Goal: Information Seeking & Learning: Learn about a topic

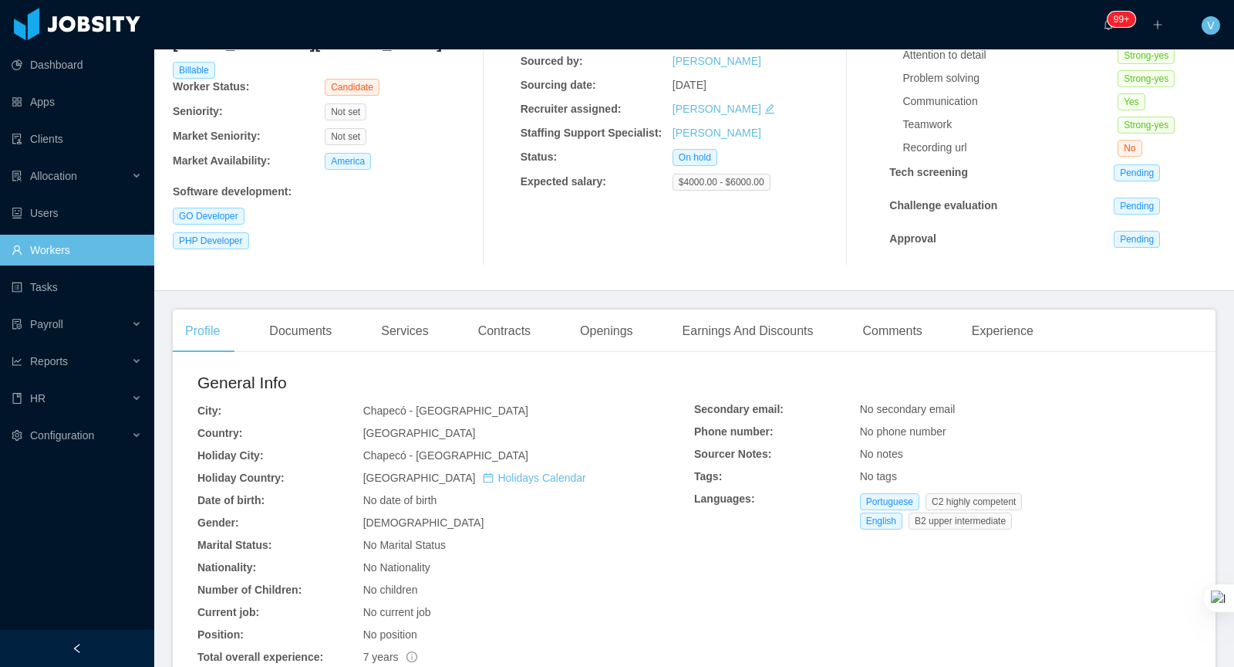
scroll to position [132, 0]
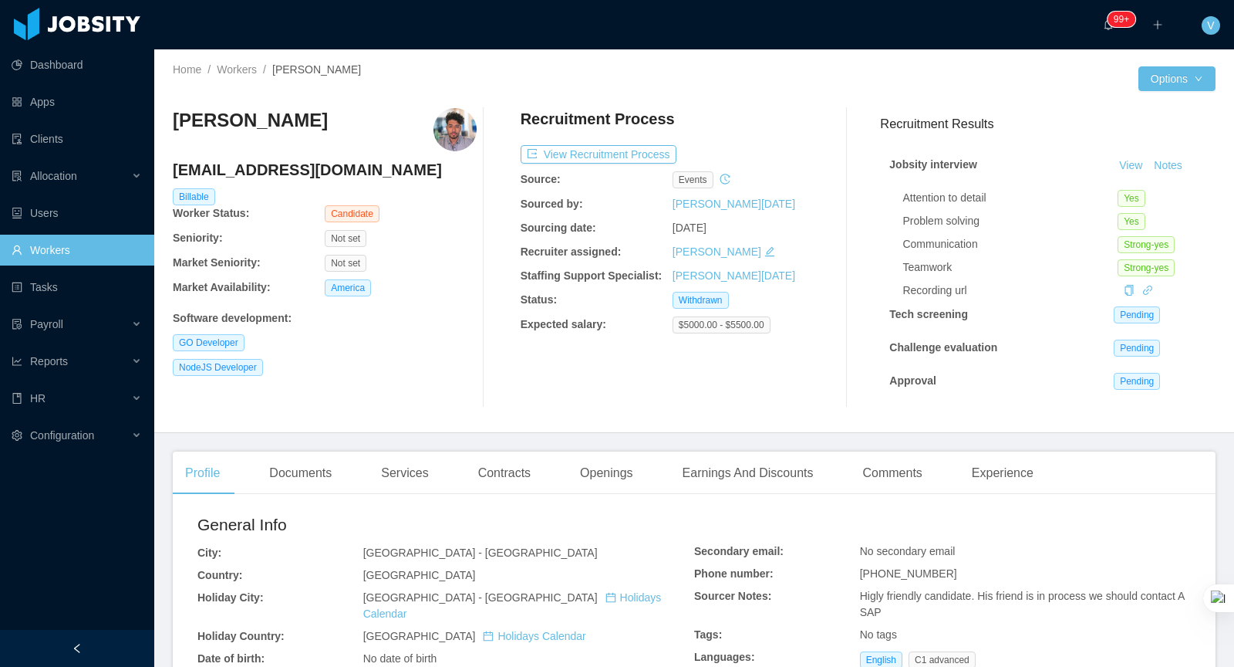
drag, startPoint x: 456, startPoint y: 128, endPoint x: 485, endPoint y: 135, distance: 29.4
click at [457, 128] on img at bounding box center [455, 129] width 43 height 43
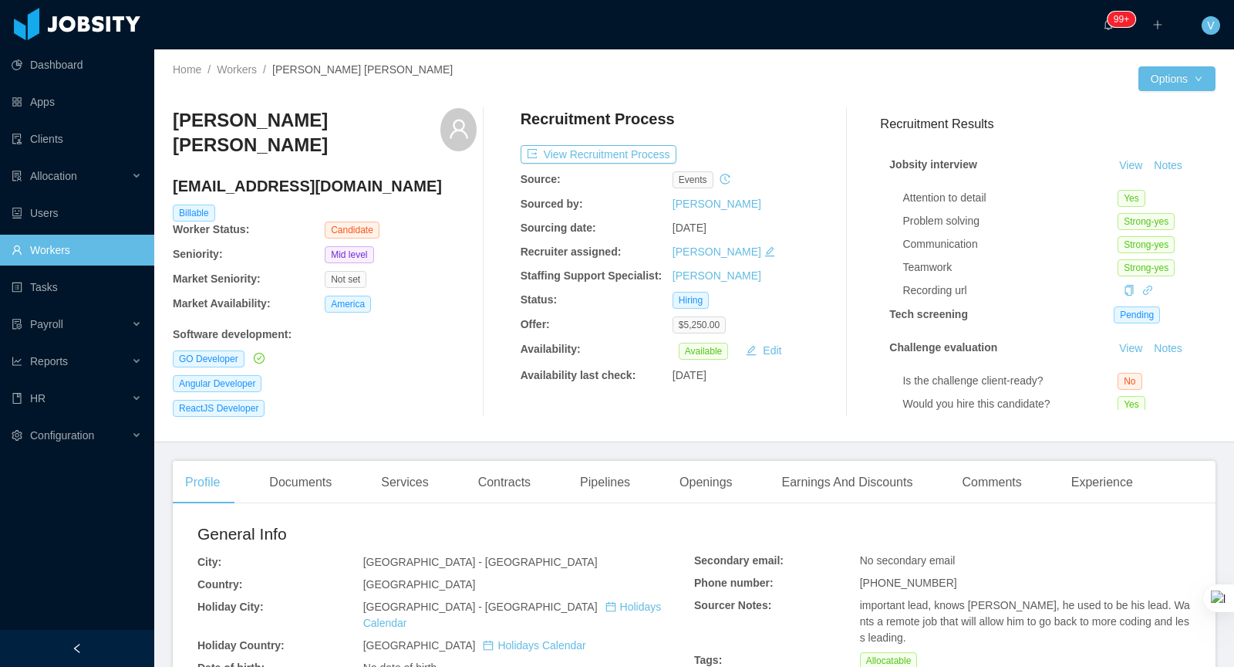
click at [70, 259] on link "Workers" at bounding box center [77, 250] width 130 height 31
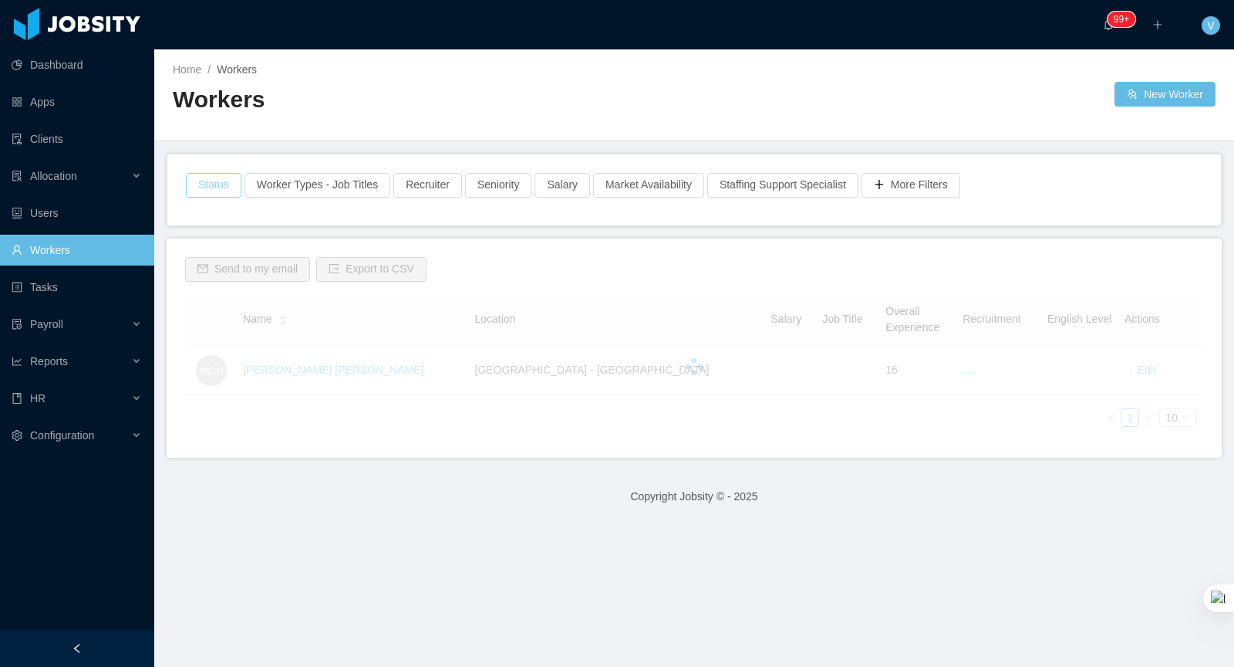
click at [221, 191] on button "Status" at bounding box center [214, 185] width 56 height 25
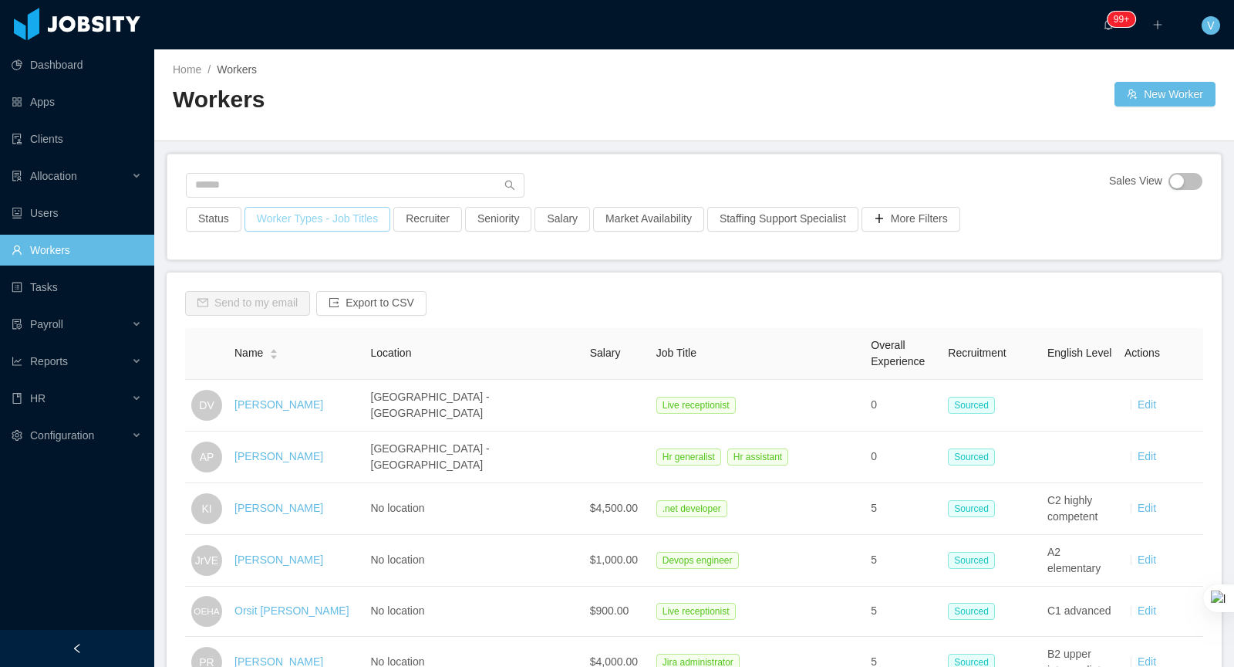
click at [318, 225] on button "Worker Types - Job Titles" at bounding box center [318, 219] width 146 height 25
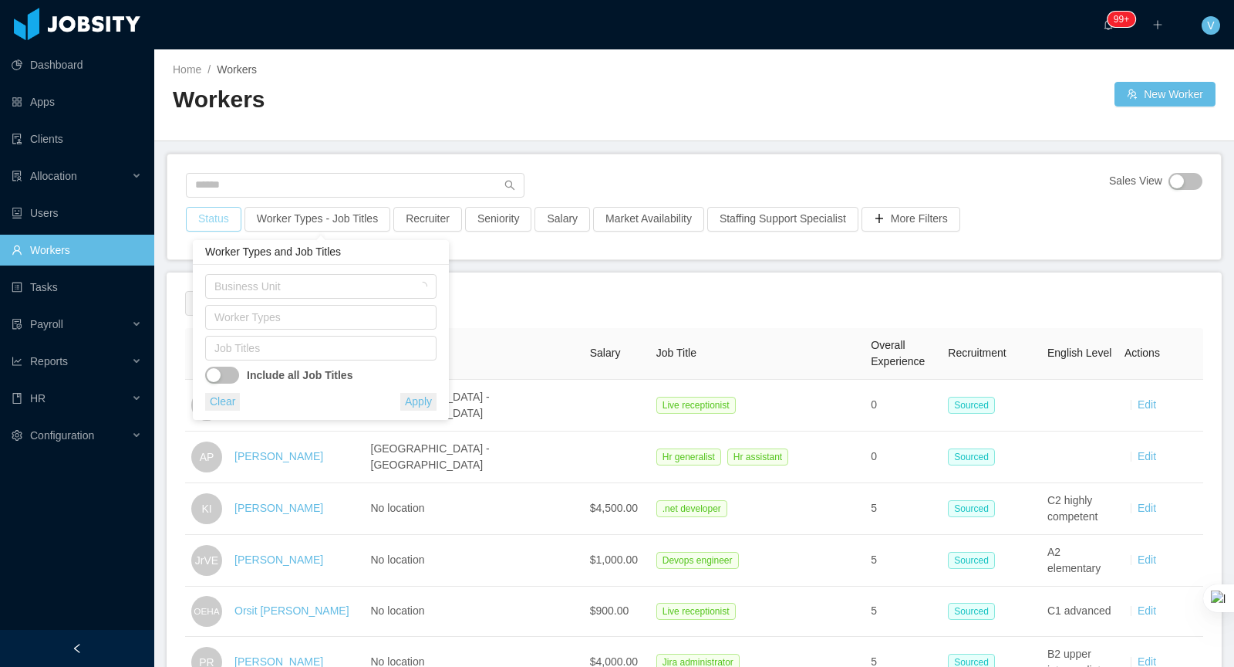
click at [228, 216] on button "Status" at bounding box center [214, 219] width 56 height 25
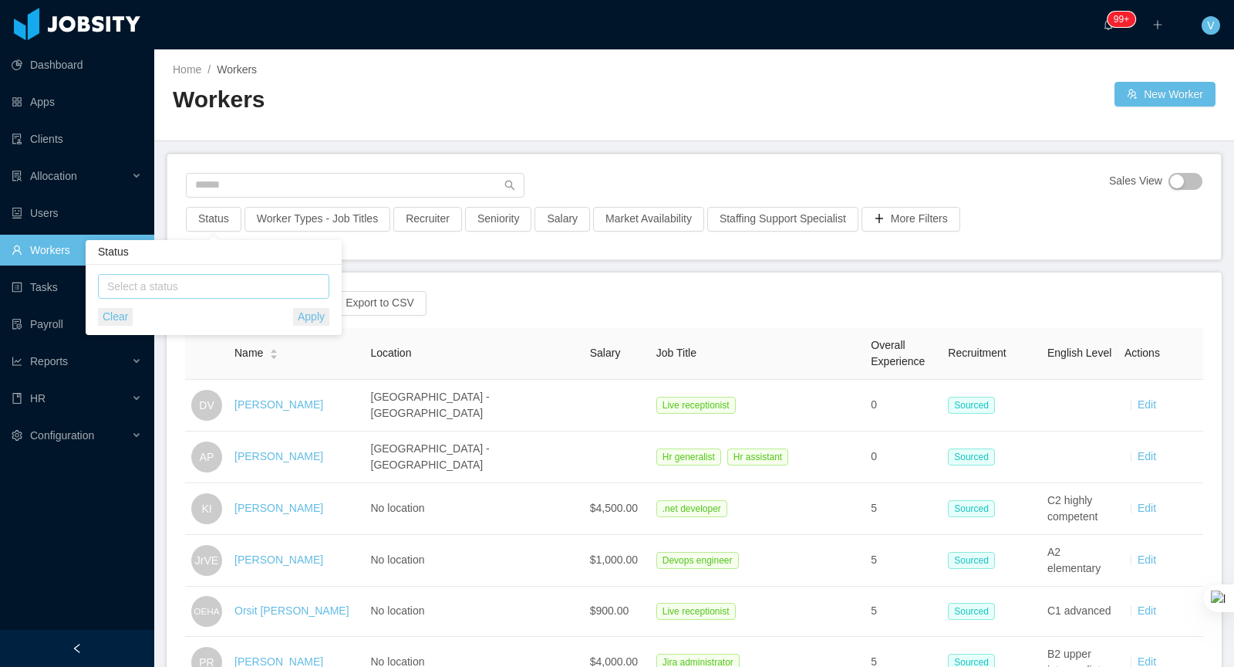
click at [209, 295] on div "Select a status" at bounding box center [212, 286] width 218 height 23
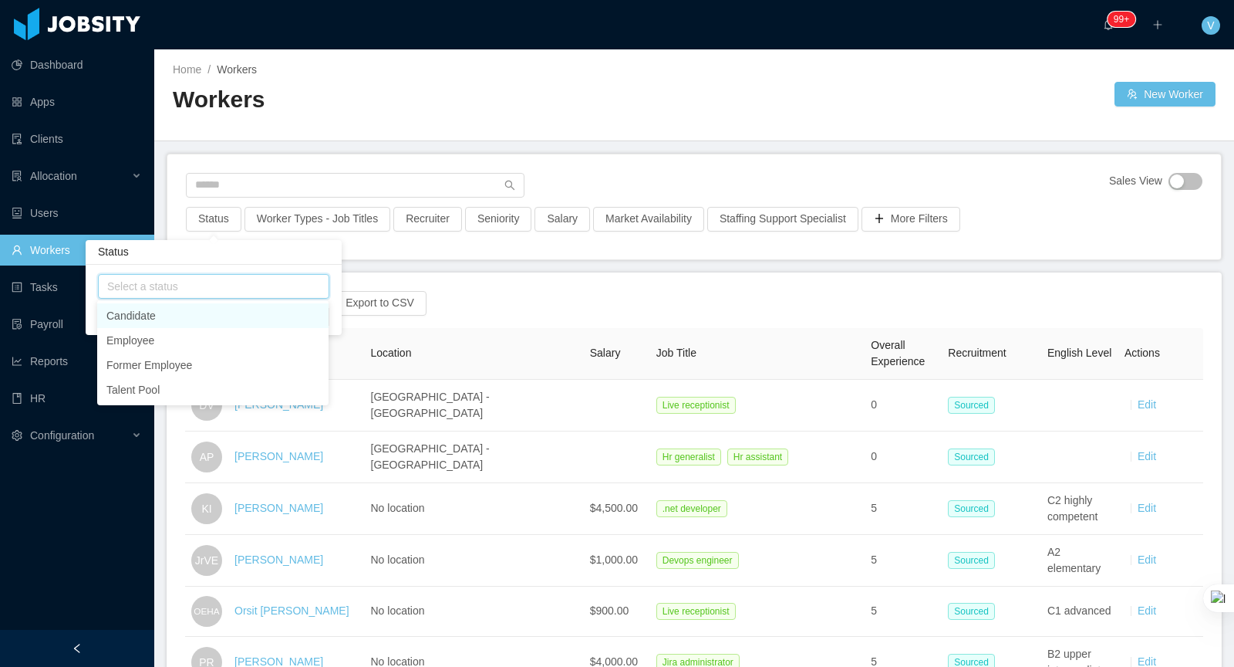
click at [211, 295] on div "Select a status" at bounding box center [212, 286] width 218 height 23
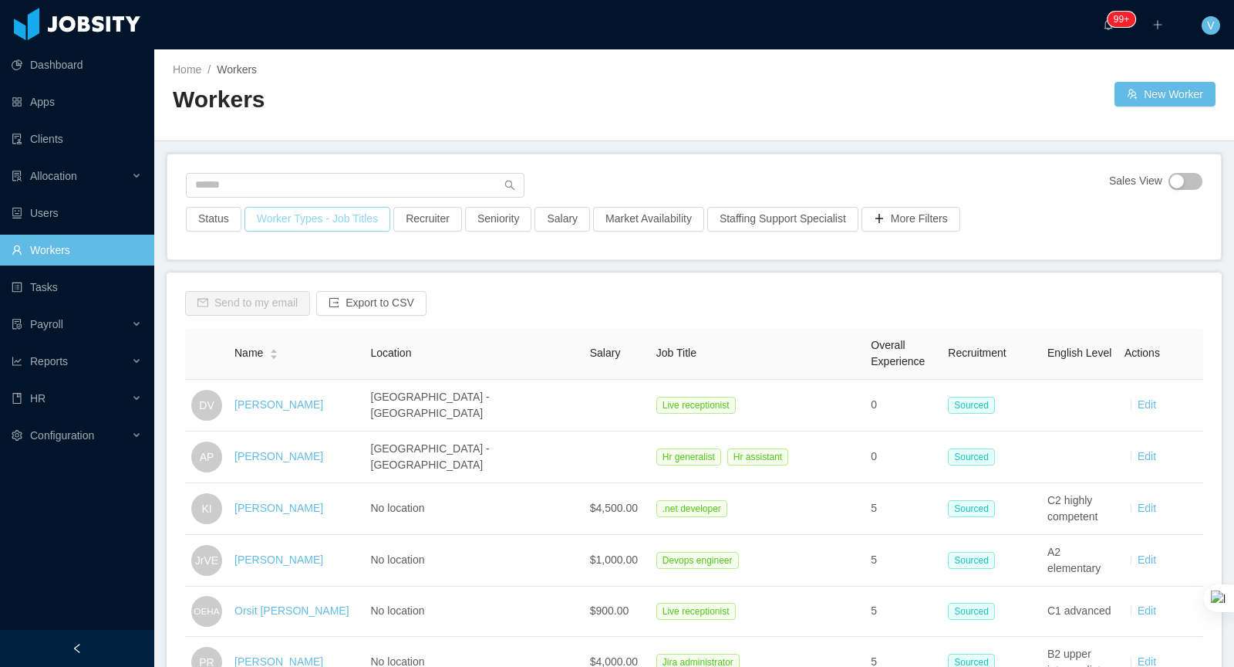
click at [353, 218] on button "Worker Types - Job Titles" at bounding box center [318, 219] width 146 height 25
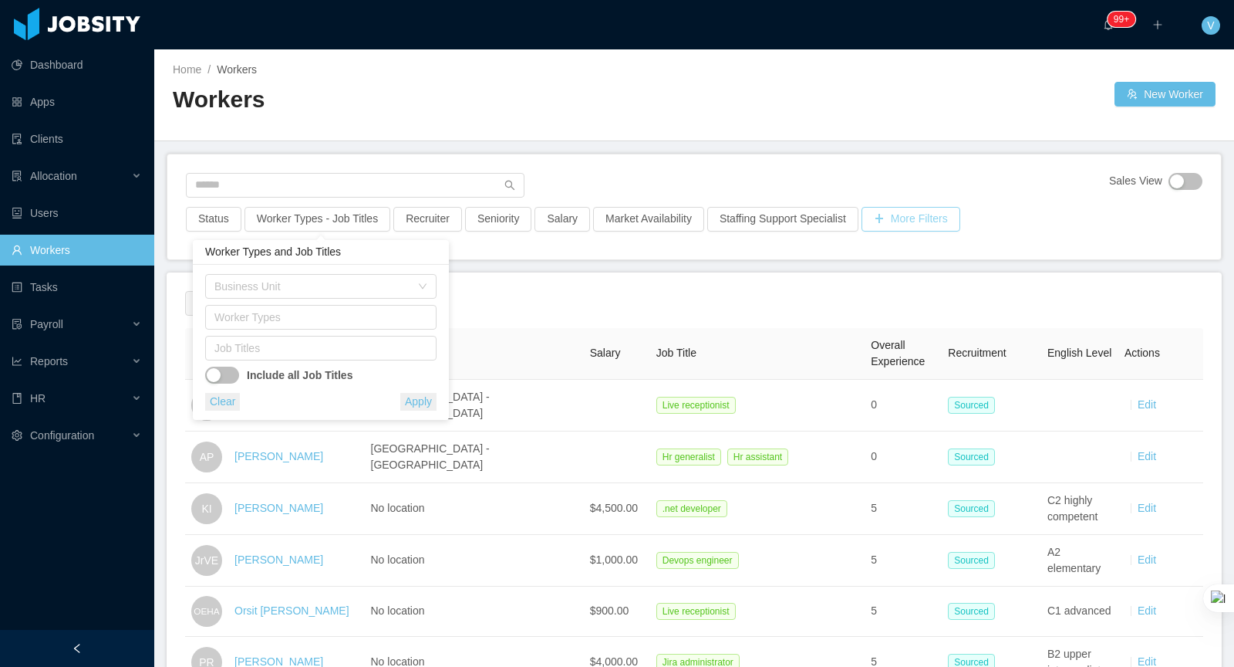
click at [909, 210] on button "More Filters" at bounding box center [911, 219] width 99 height 25
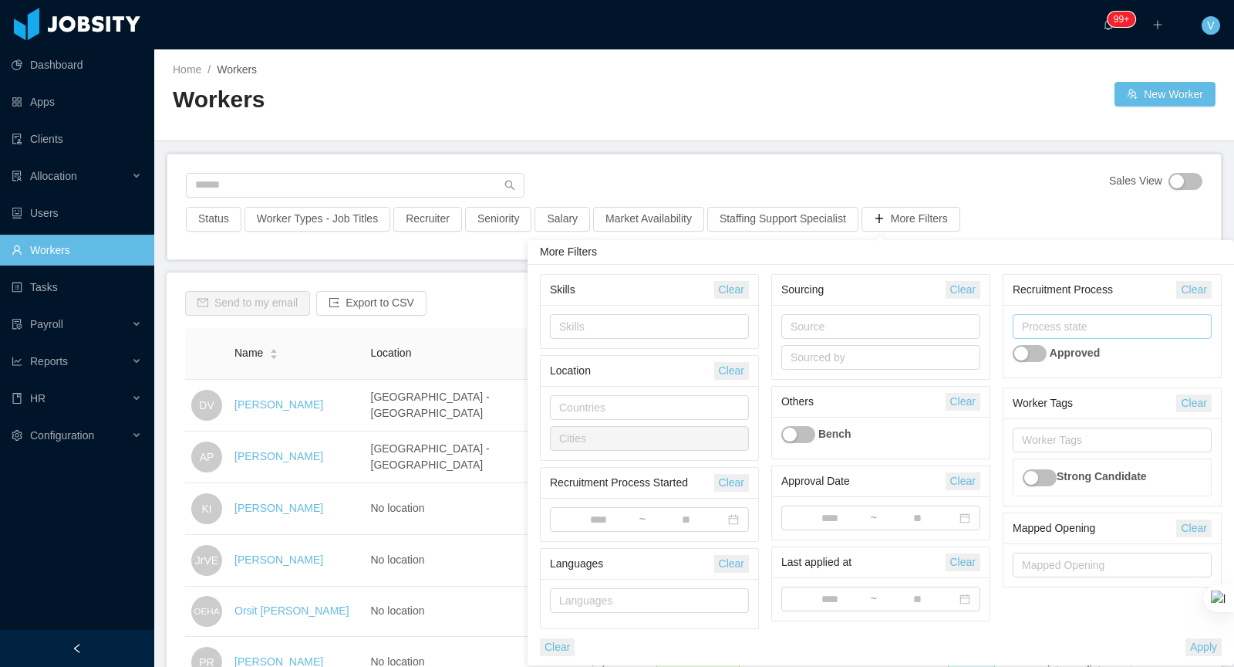
drag, startPoint x: 1118, startPoint y: 340, endPoint x: 1117, endPoint y: 332, distance: 8.5
click at [1118, 339] on div "Process state Approved" at bounding box center [1113, 341] width 218 height 73
click at [1117, 328] on div "Process state" at bounding box center [1109, 326] width 174 height 15
type input "******"
click at [1104, 357] on li "On Hold" at bounding box center [1112, 355] width 200 height 25
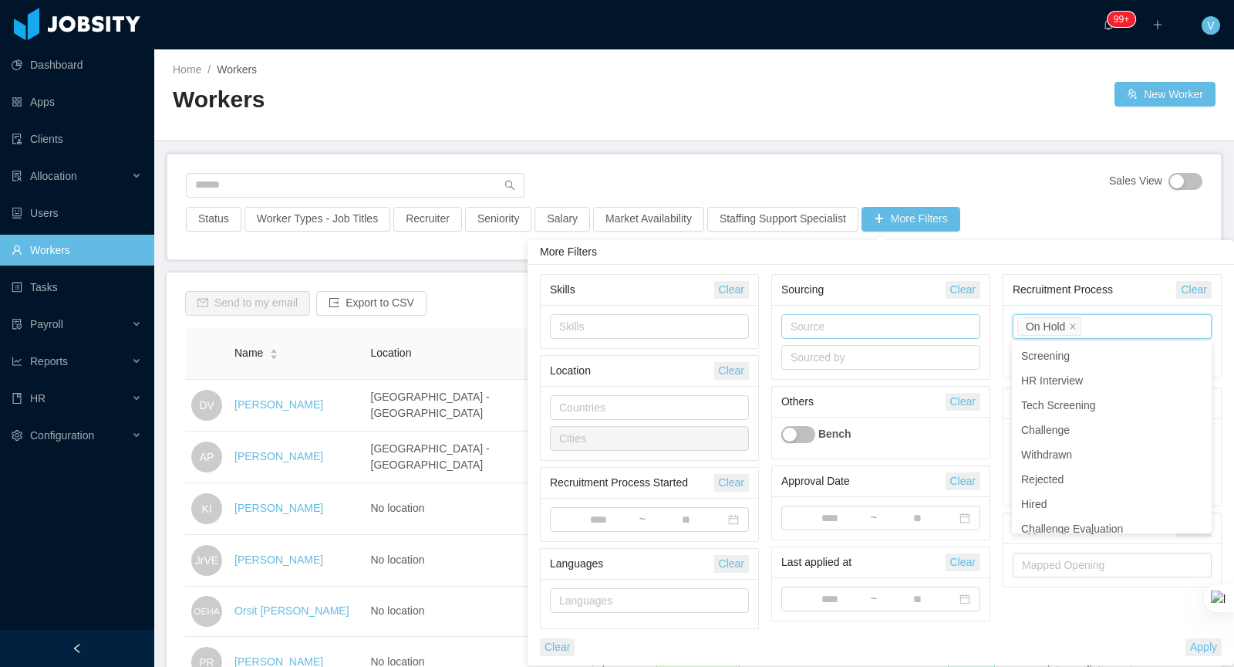
click at [840, 321] on div "Source" at bounding box center [878, 326] width 174 height 15
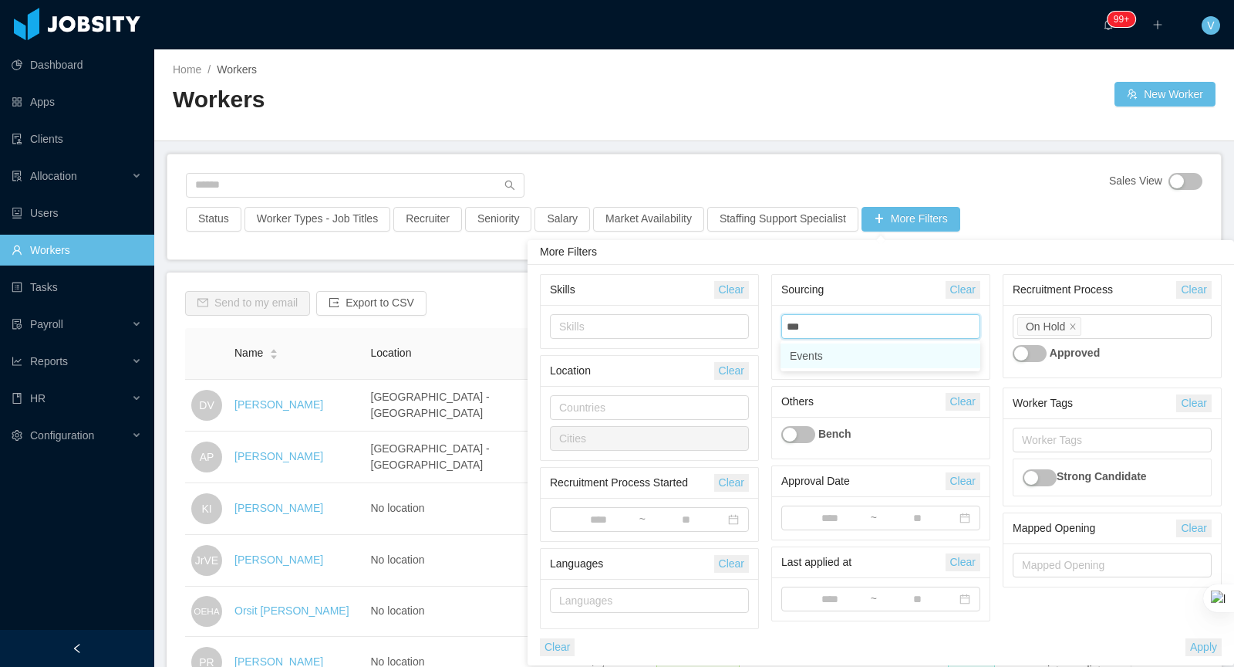
type input "****"
click at [862, 348] on li "Events" at bounding box center [881, 355] width 200 height 25
click at [945, 165] on div "Sales View Status Worker Types - Job Titles Recruiter Seniority Salary Market A…" at bounding box center [694, 206] width 1054 height 105
